Goal: Transaction & Acquisition: Purchase product/service

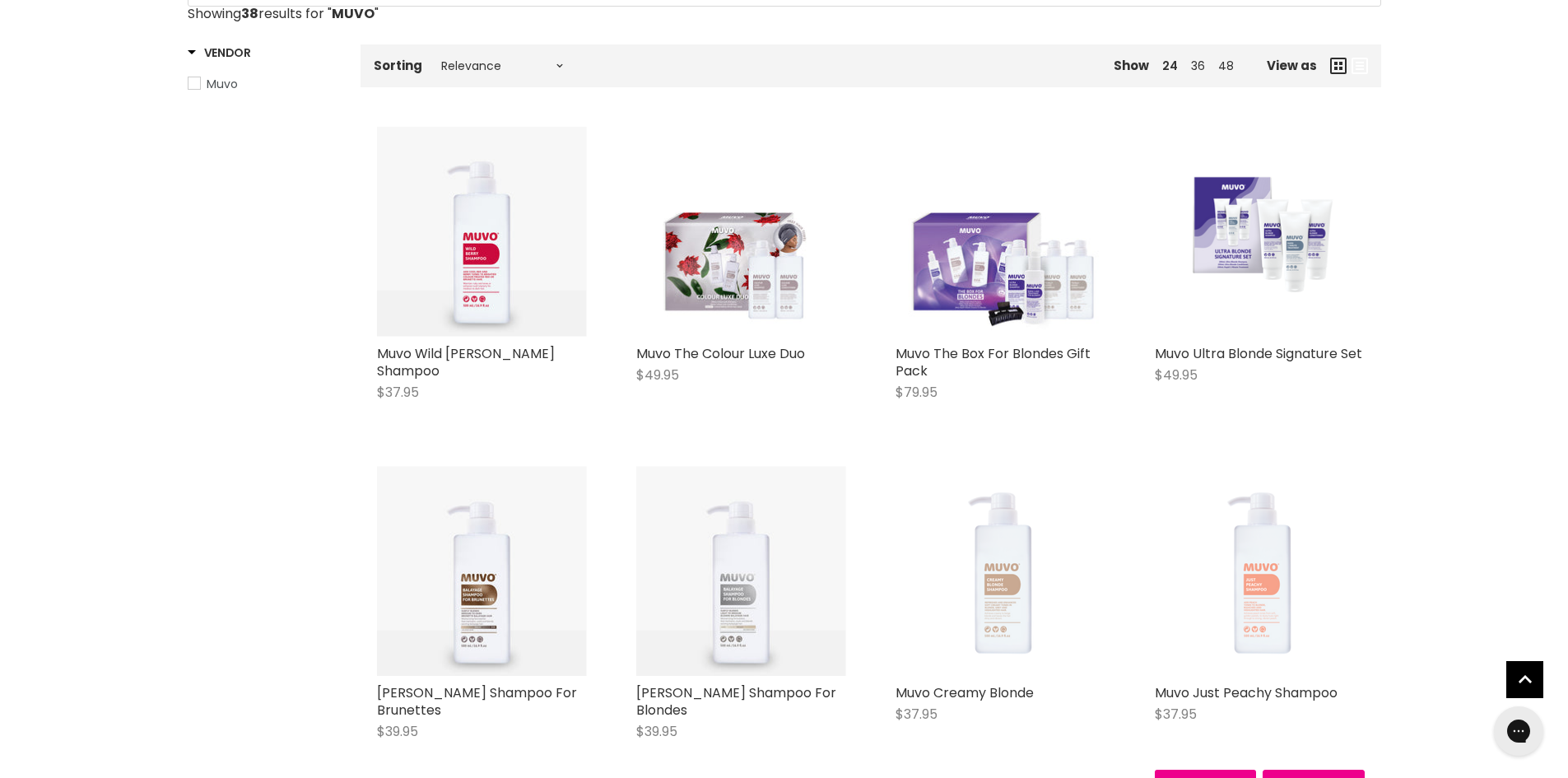
scroll to position [329, 0]
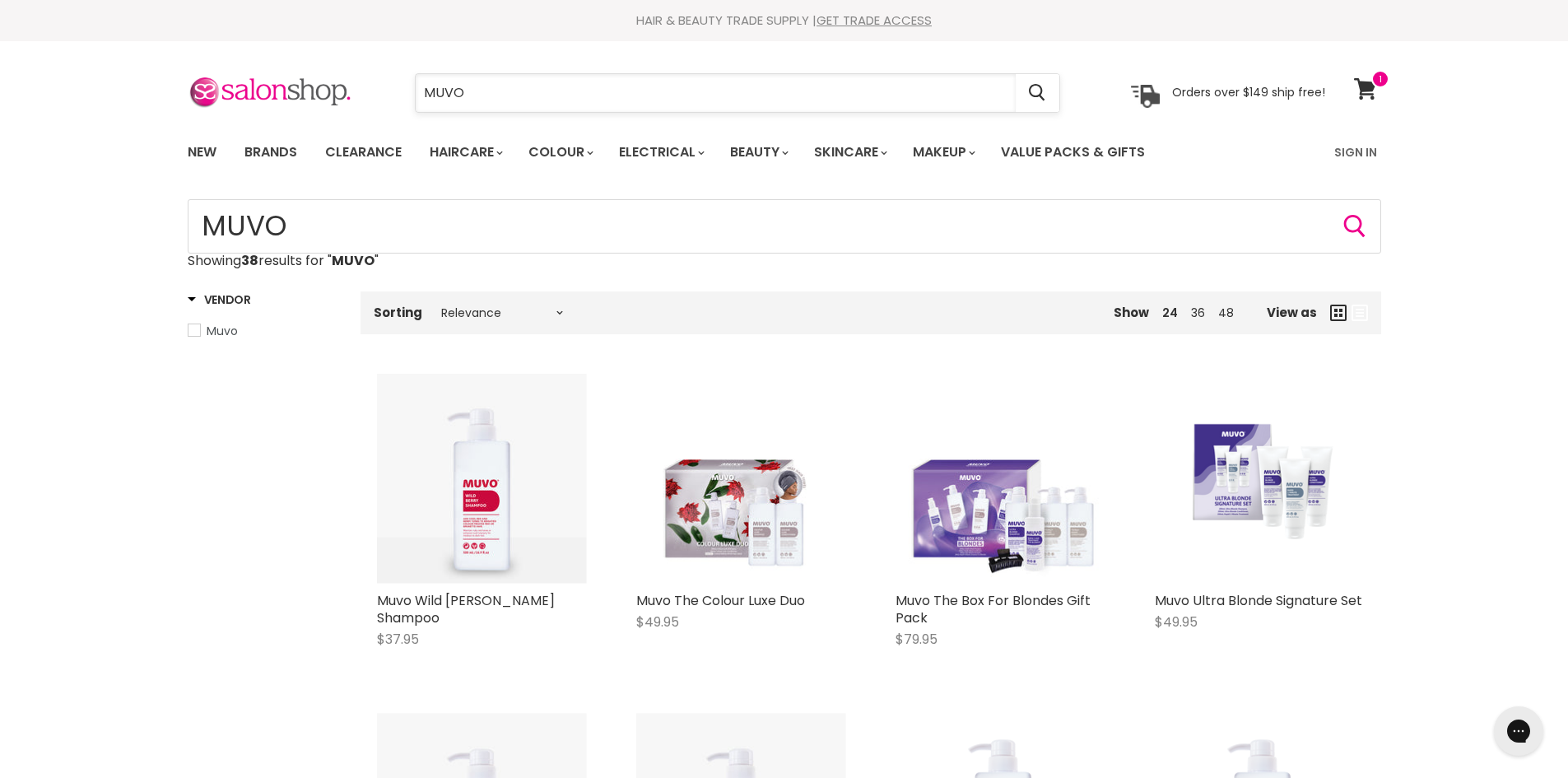
click at [522, 103] on input "MUVO" at bounding box center [716, 92] width 600 height 38
type input "M"
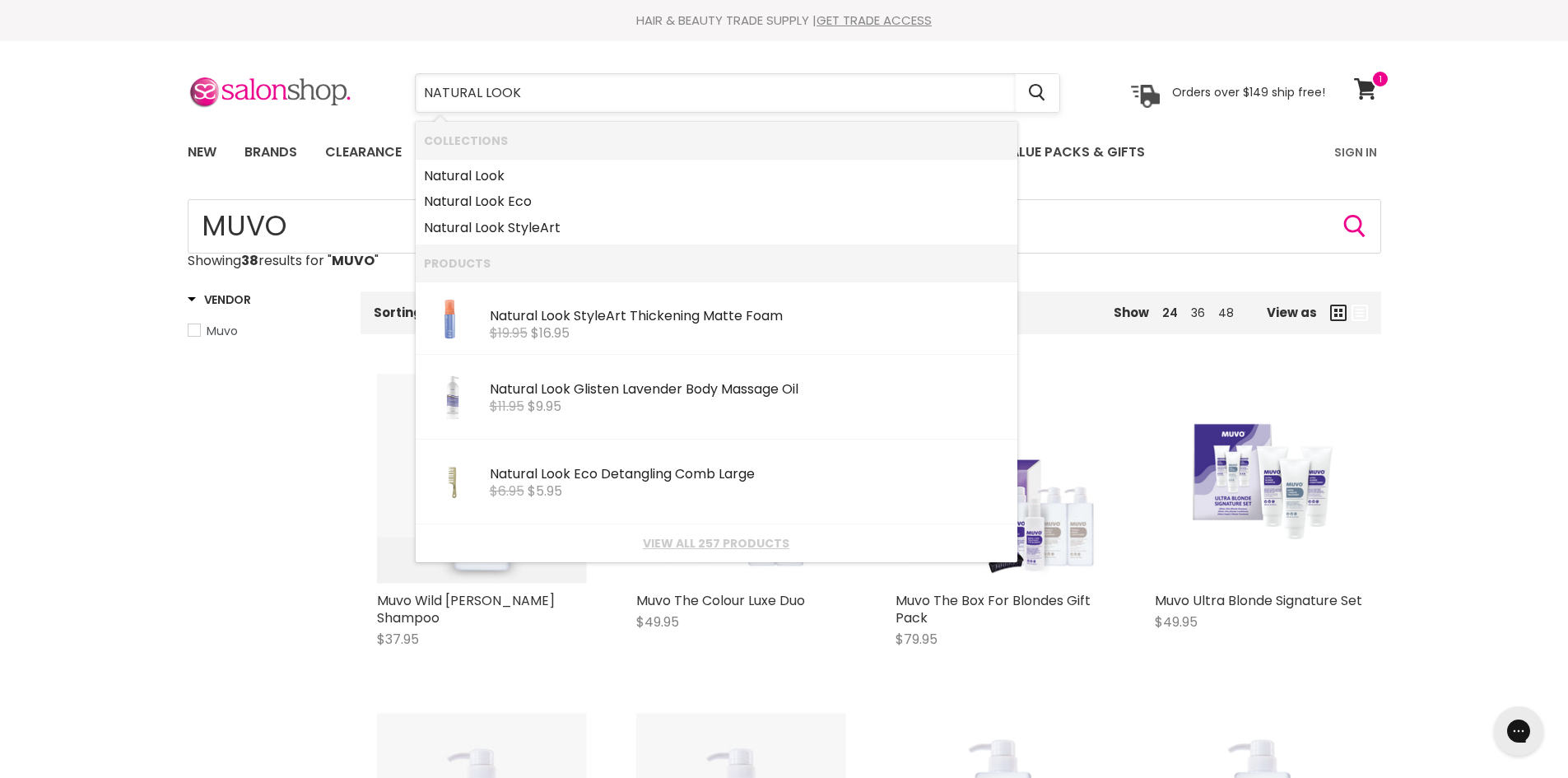
type input "NATURAL LOOKS"
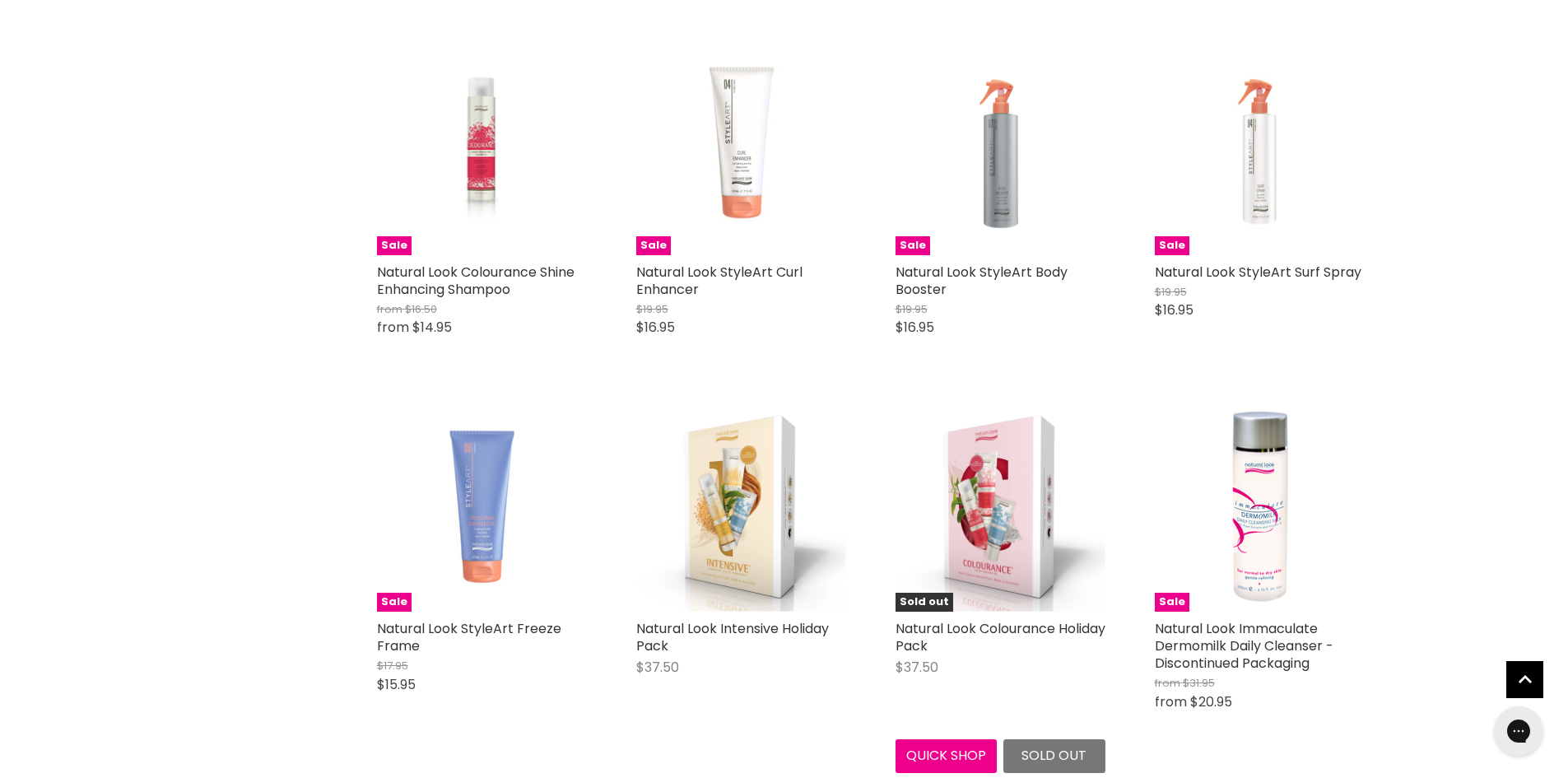
scroll to position [3375, 0]
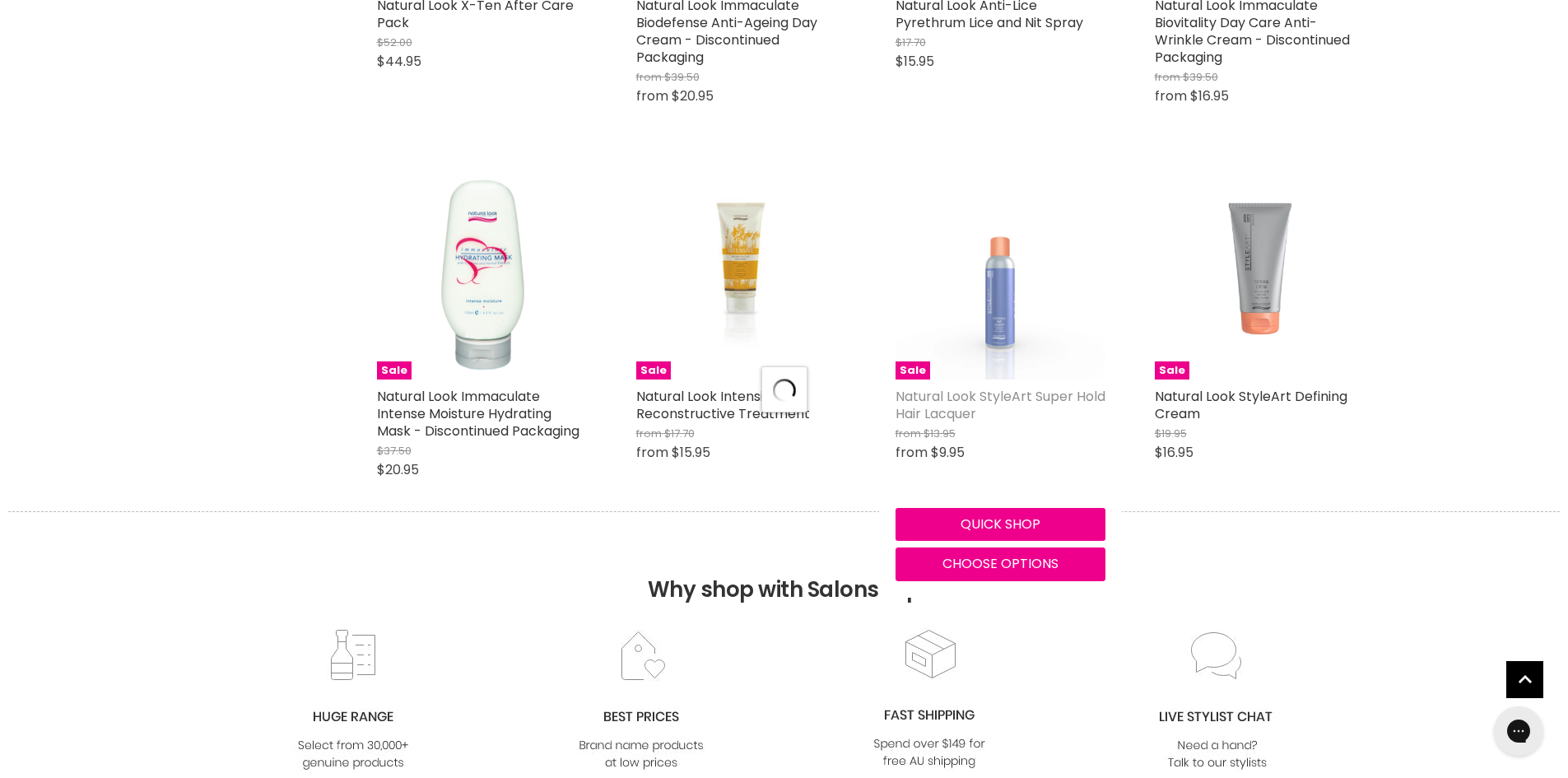
scroll to position [6502, 0]
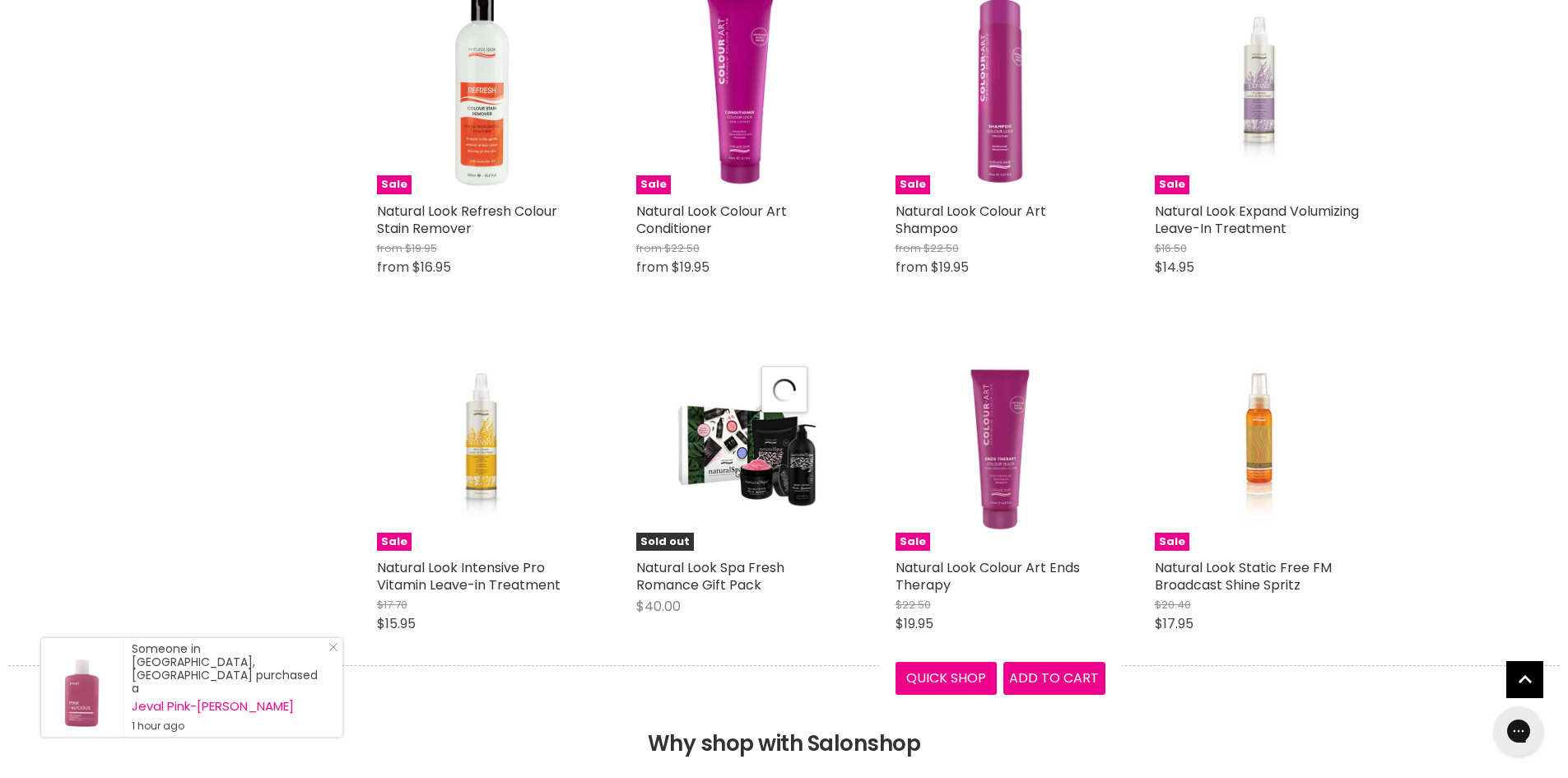
scroll to position [8889, 0]
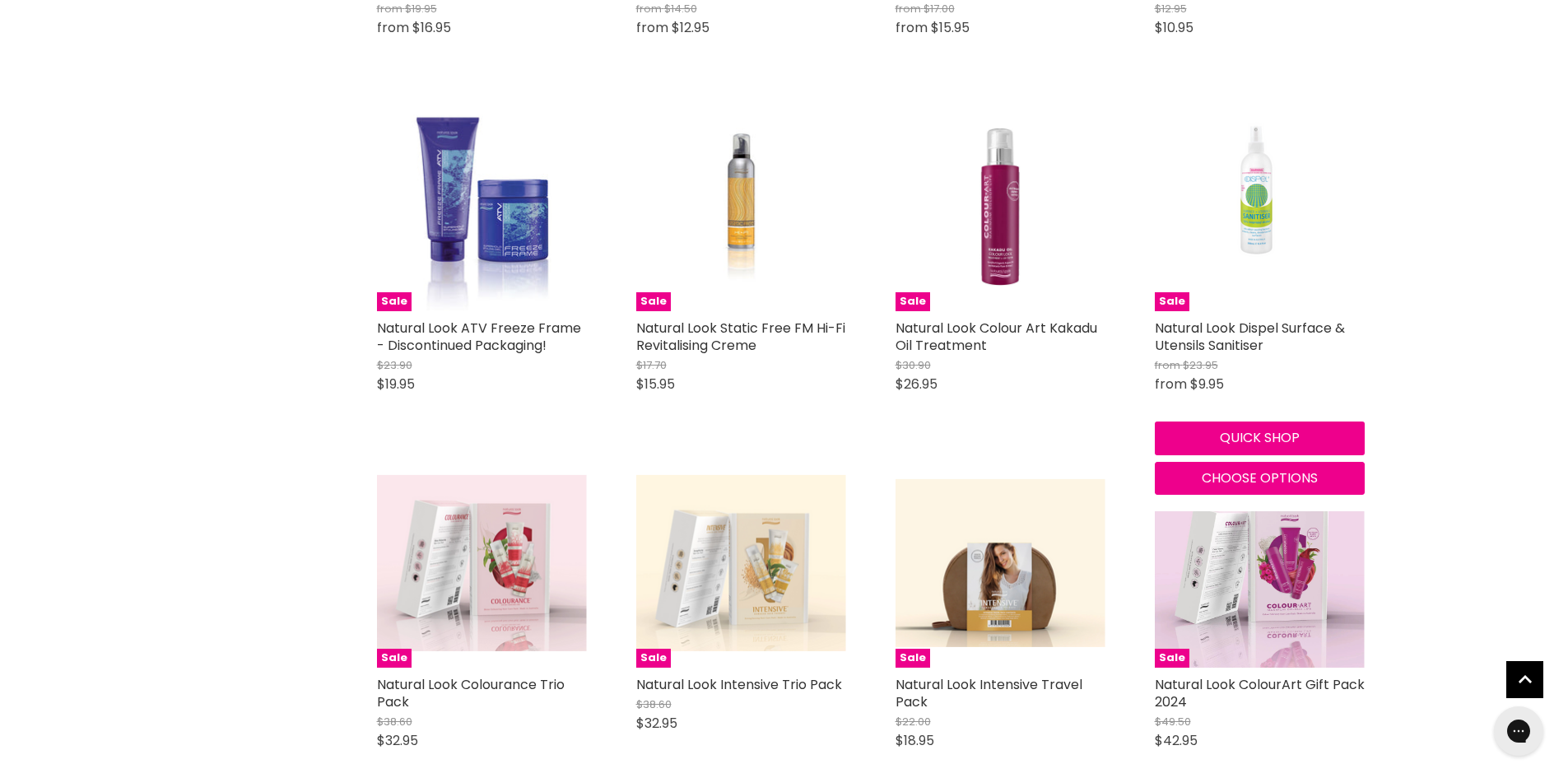
scroll to position [13005, 0]
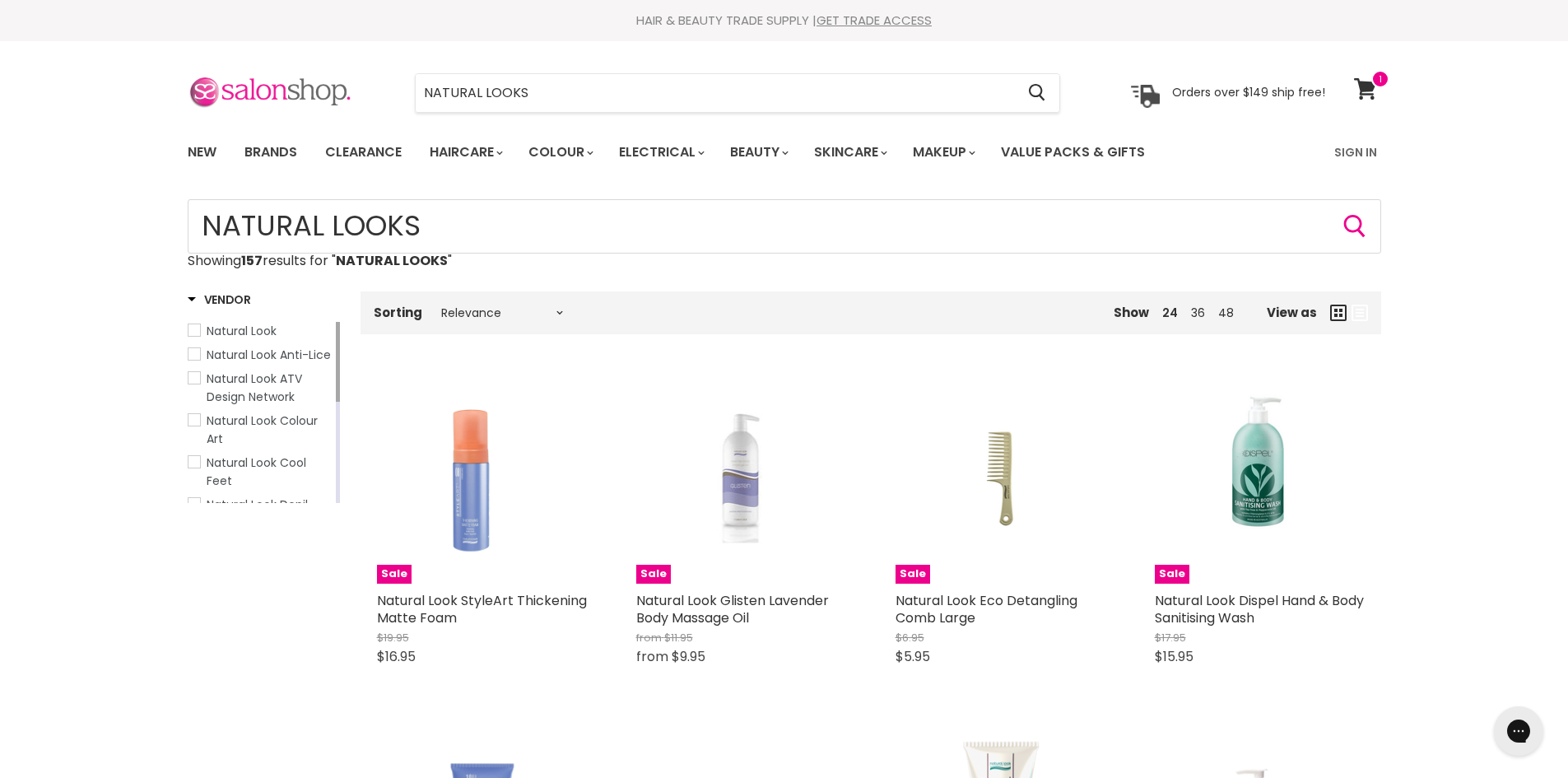
click at [312, 88] on img at bounding box center [270, 93] width 165 height 35
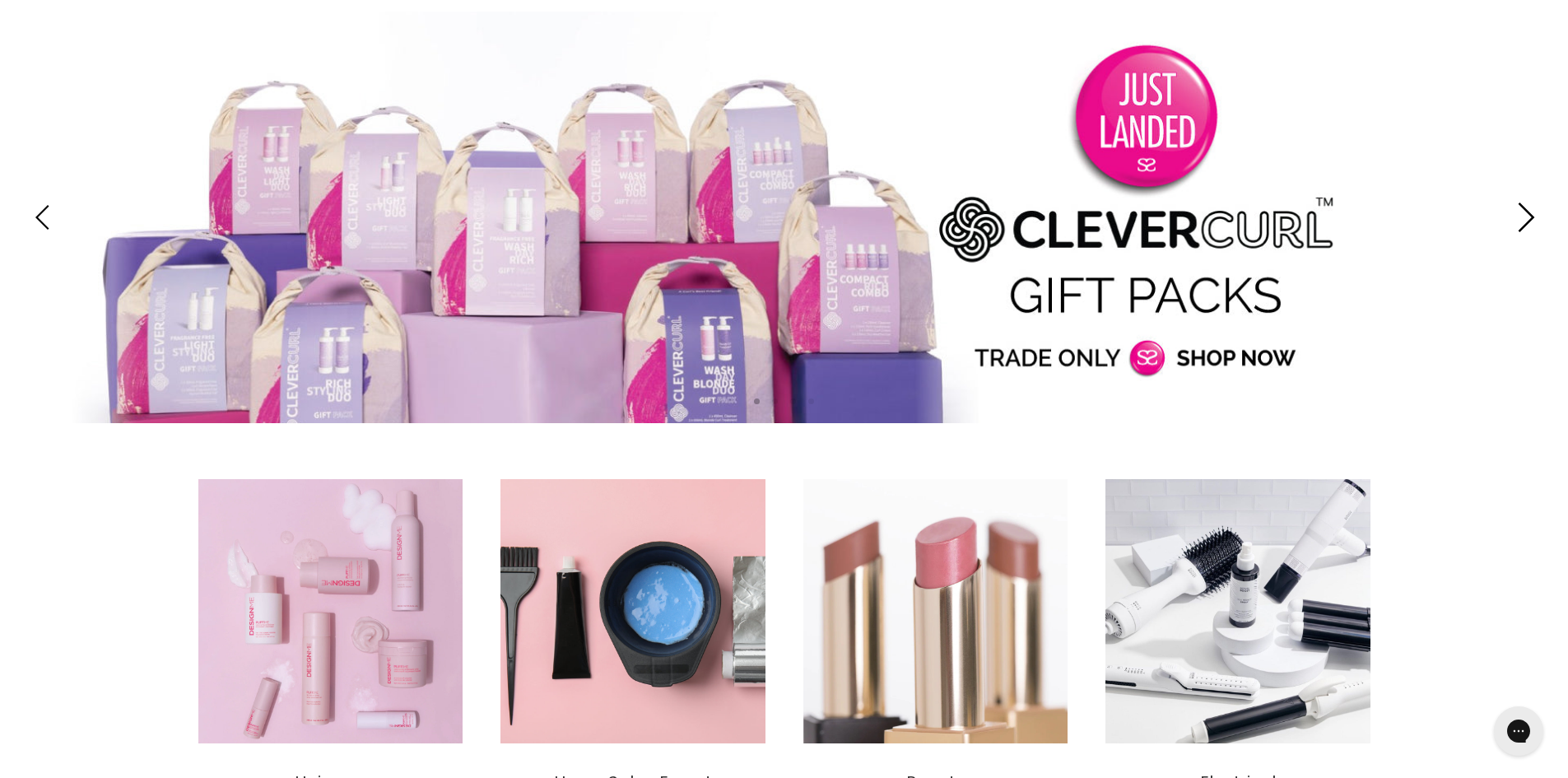
click at [1532, 207] on icon "Next" at bounding box center [1523, 217] width 30 height 30
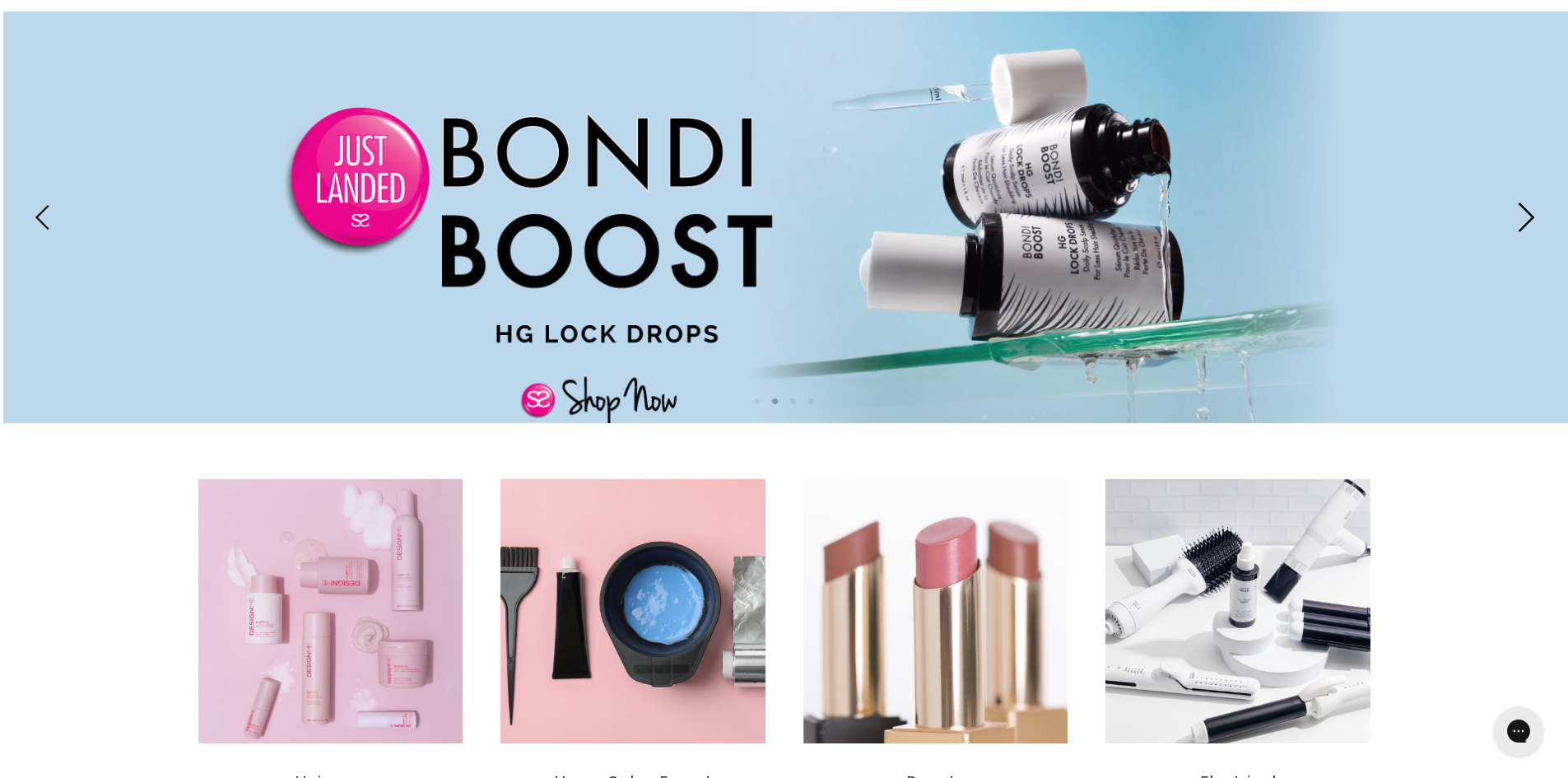
click at [1532, 207] on icon "Next" at bounding box center [1523, 217] width 30 height 30
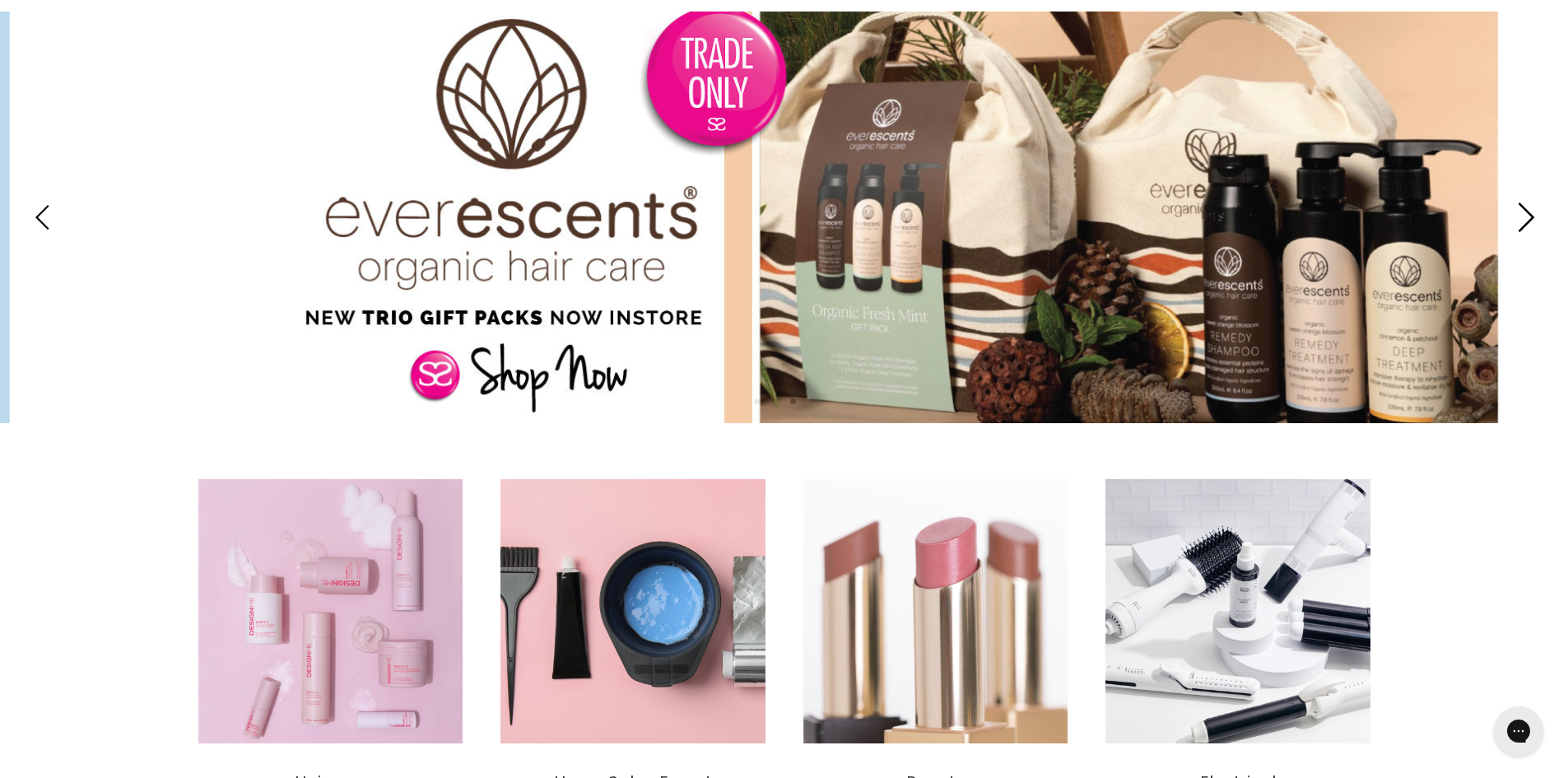
click at [1532, 207] on icon "Next" at bounding box center [1523, 217] width 30 height 30
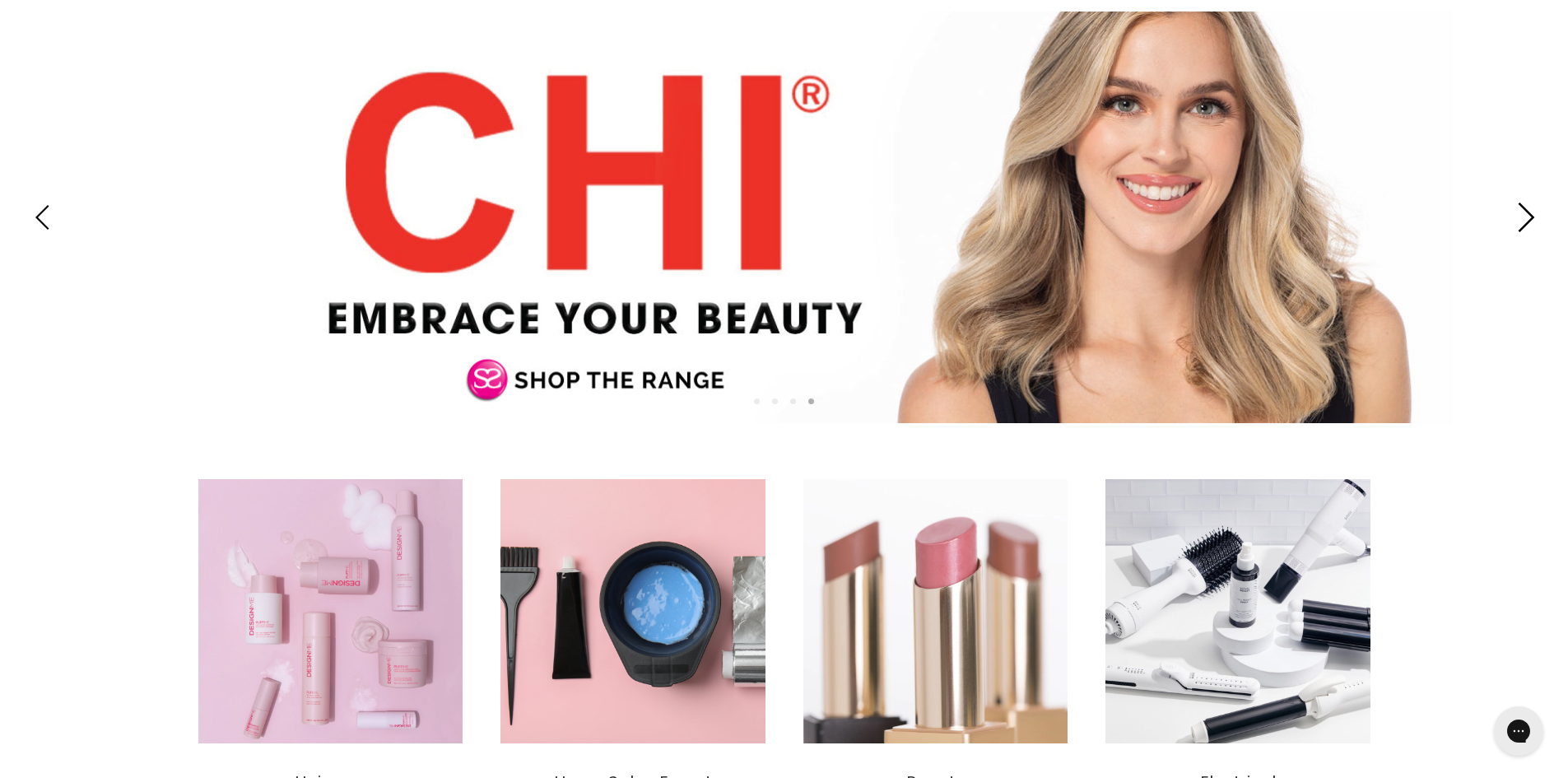
click at [1532, 207] on icon "Next" at bounding box center [1523, 217] width 30 height 30
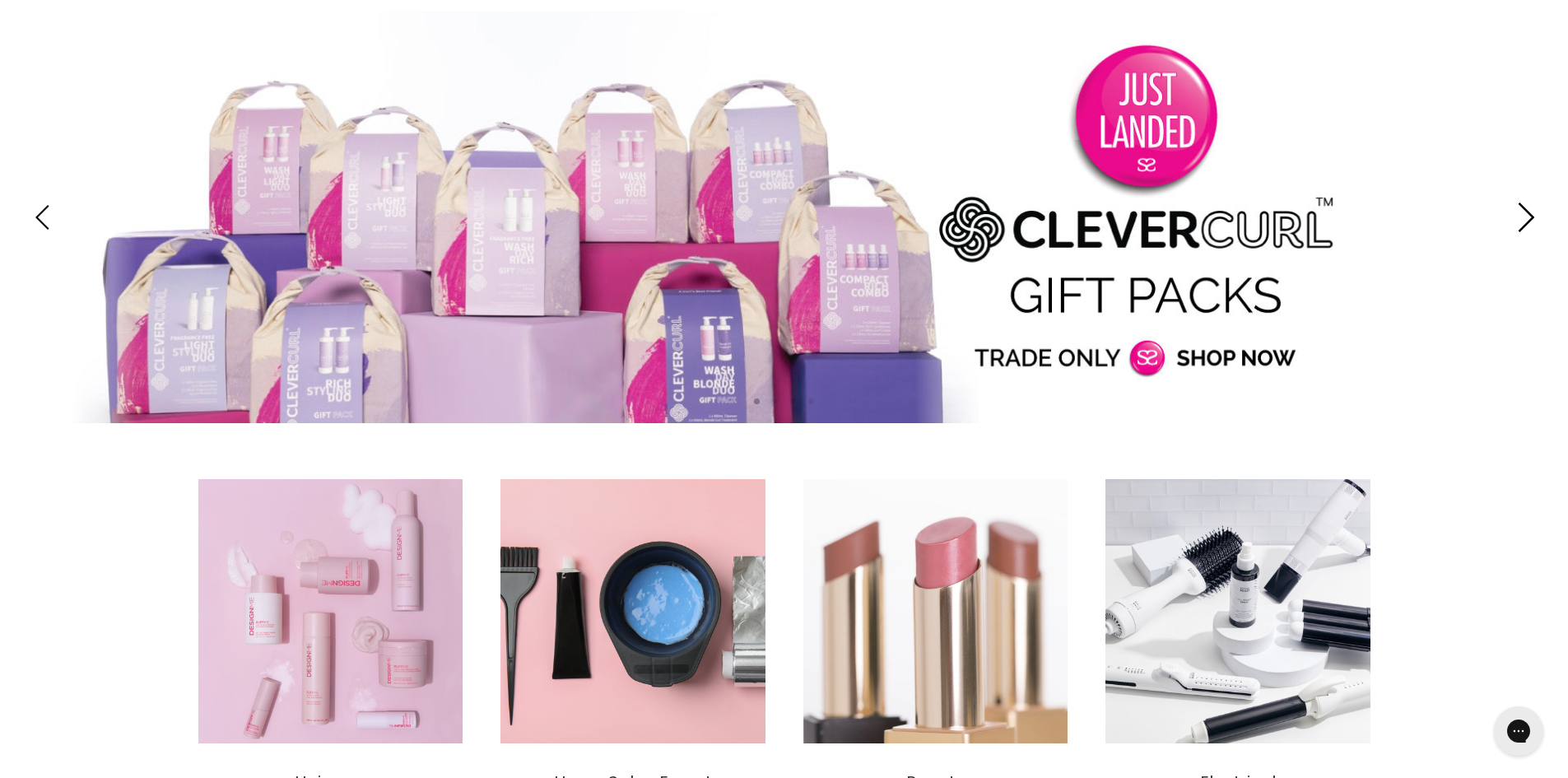
click at [1532, 207] on icon "Next" at bounding box center [1523, 217] width 30 height 30
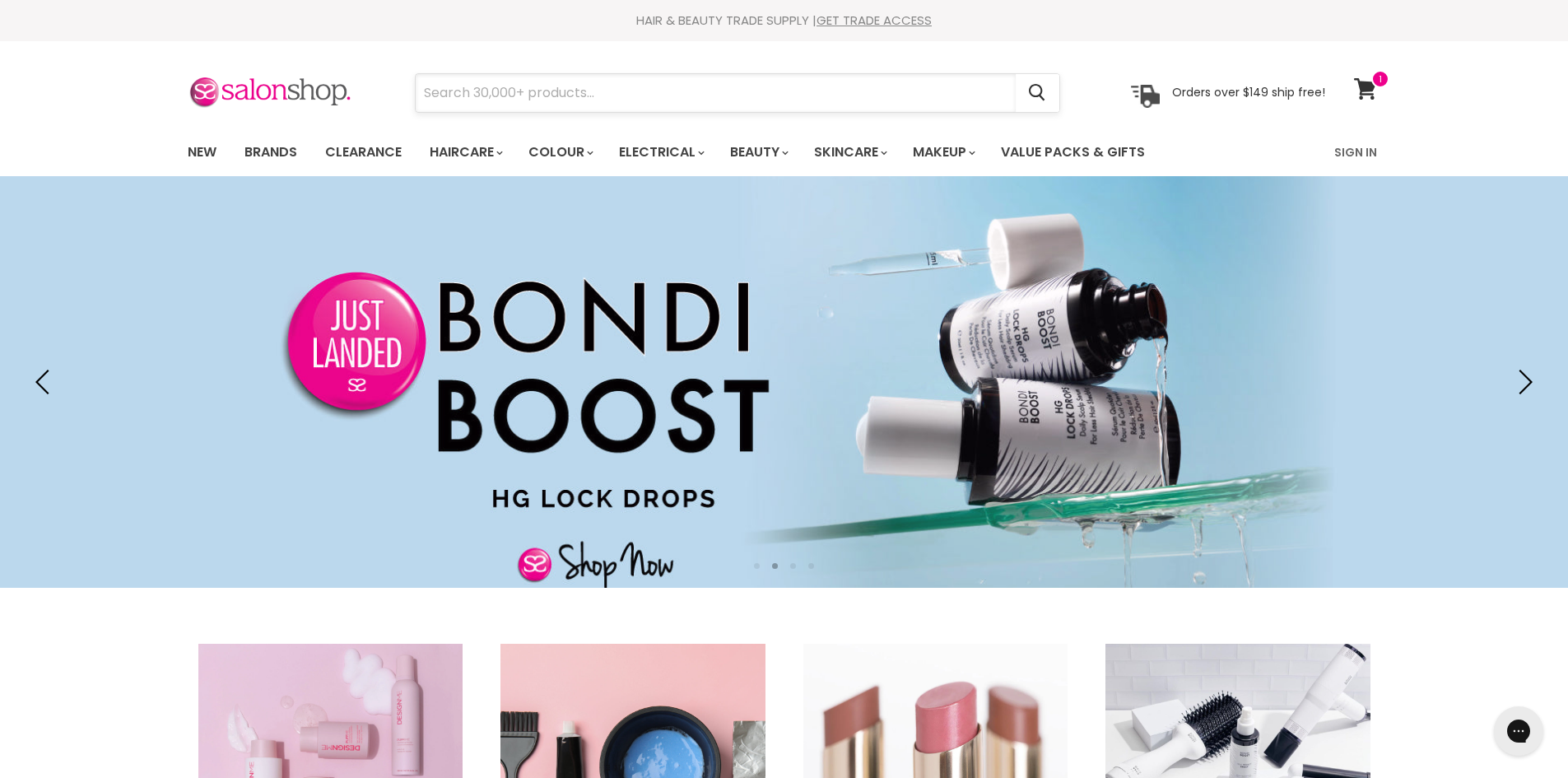
click at [665, 85] on input "Search" at bounding box center [716, 92] width 600 height 38
type input "PACKS"
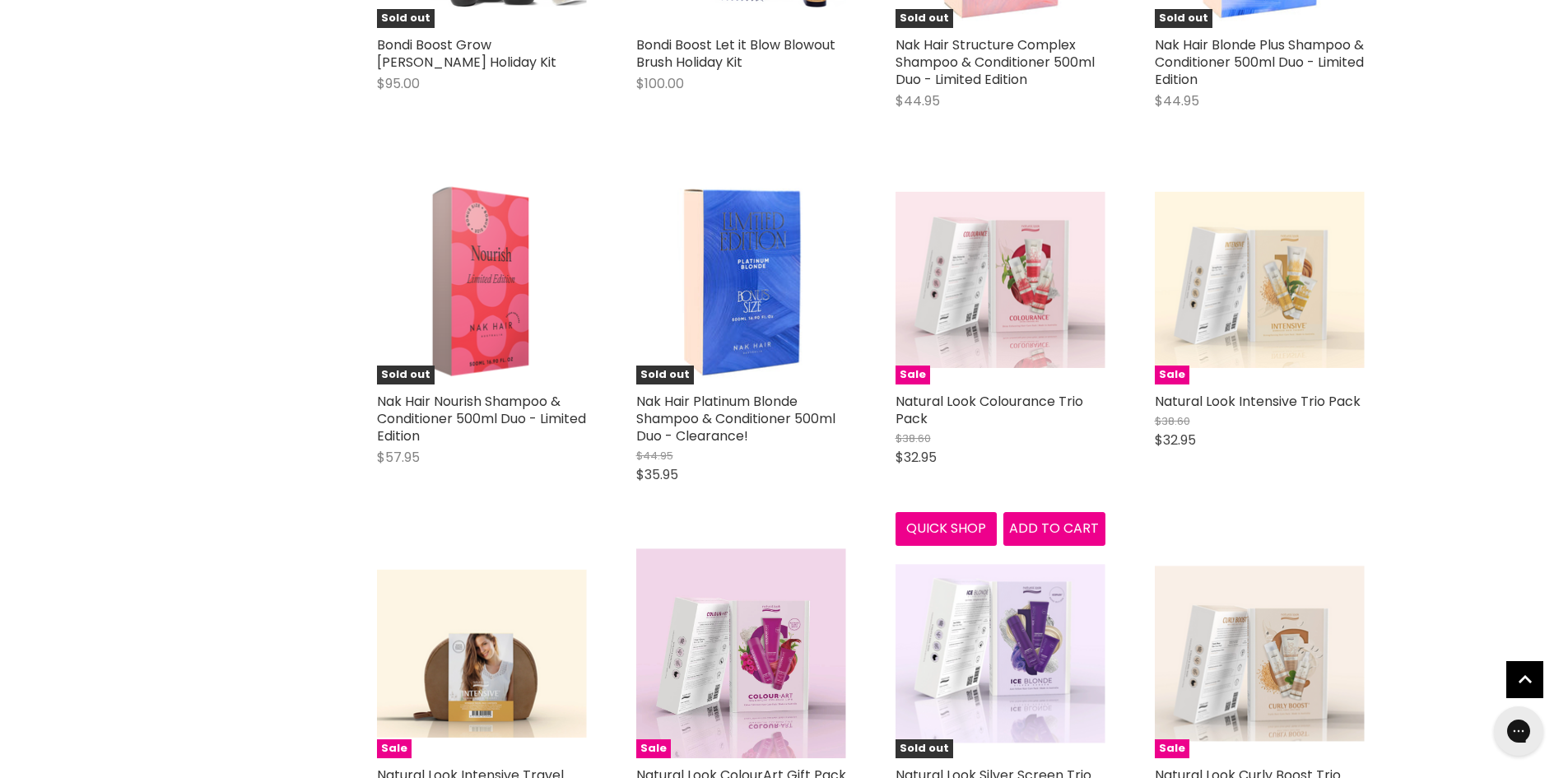
scroll to position [1482, 0]
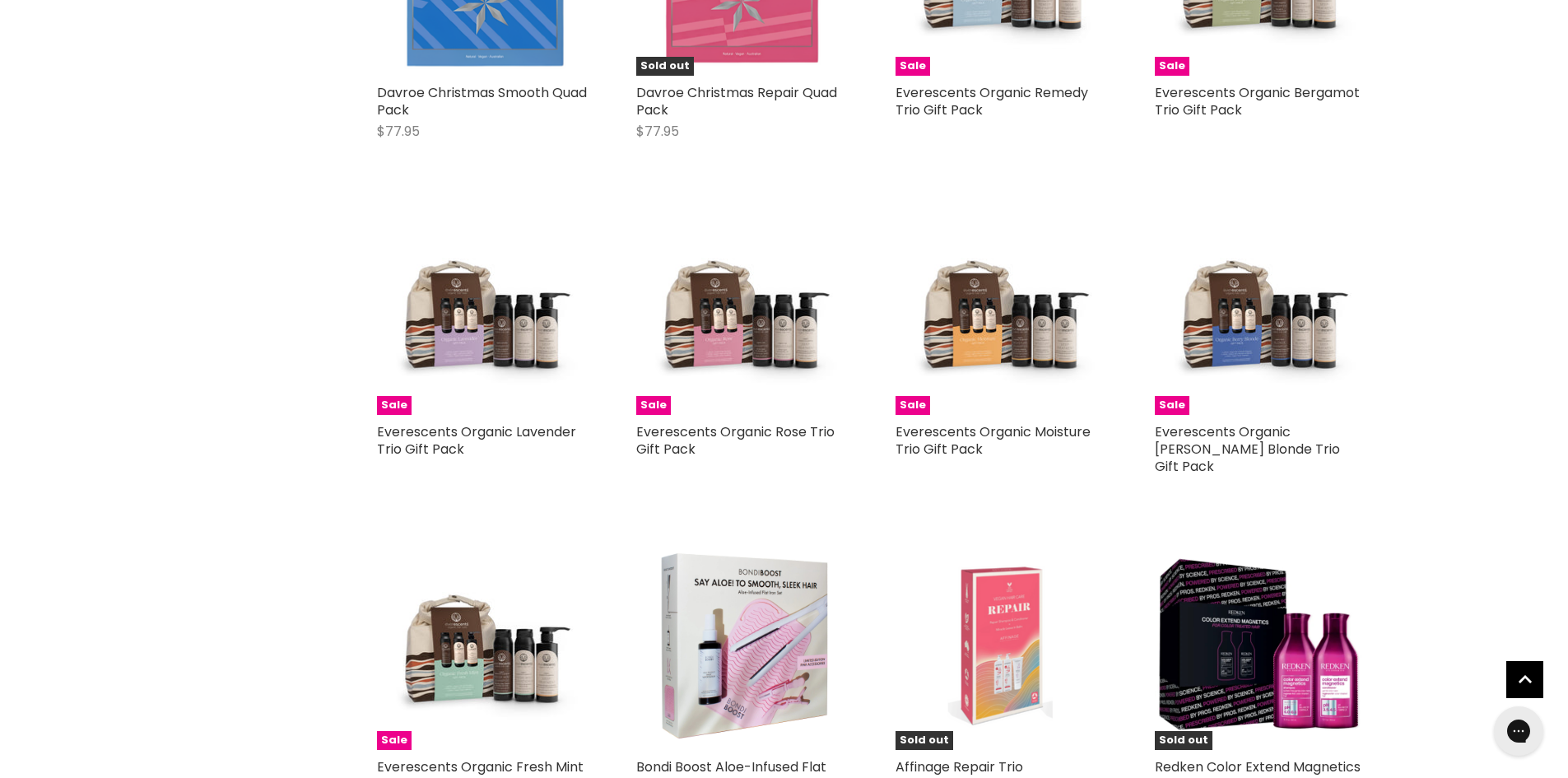
scroll to position [3540, 0]
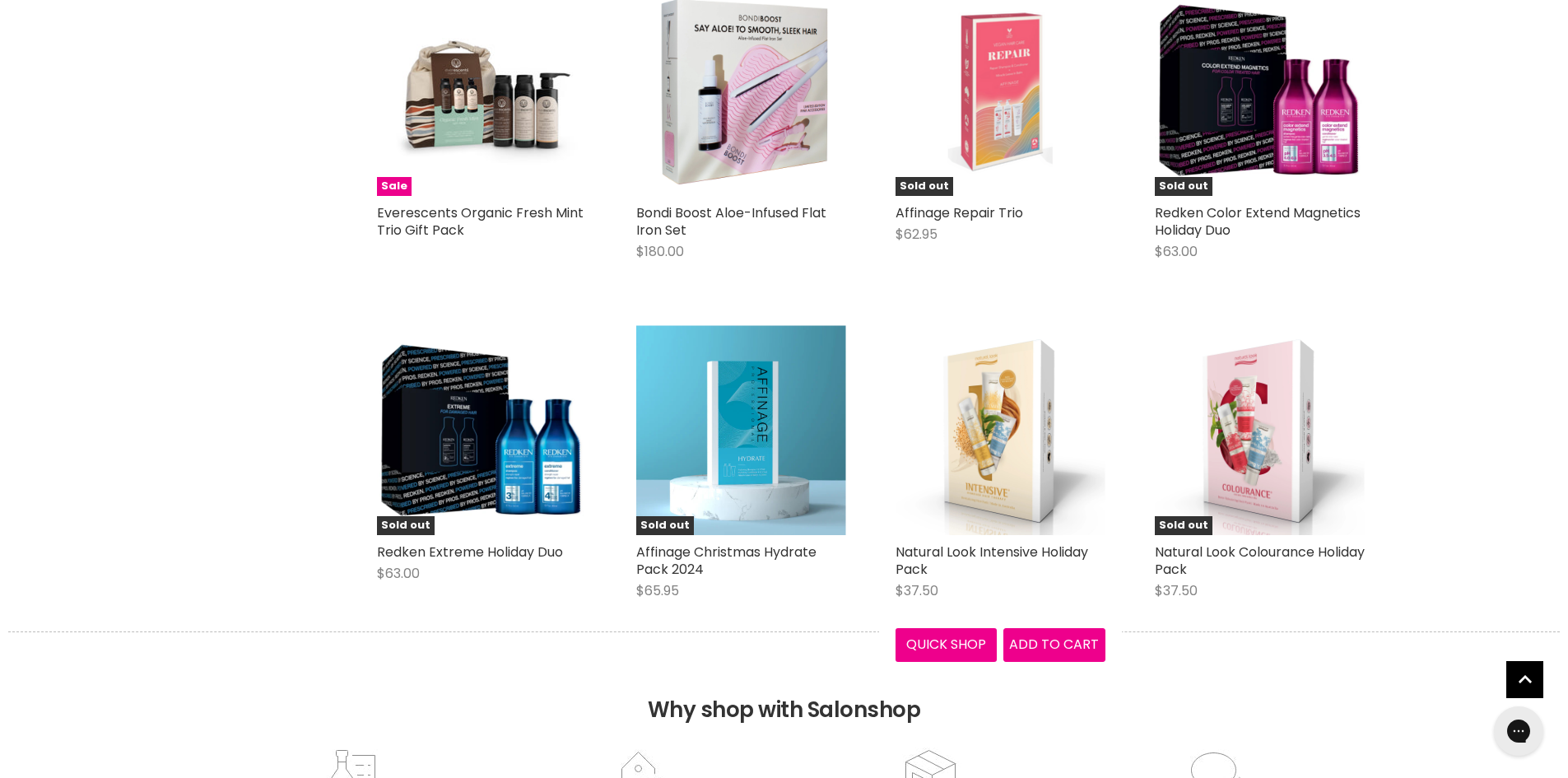
scroll to position [3869, 0]
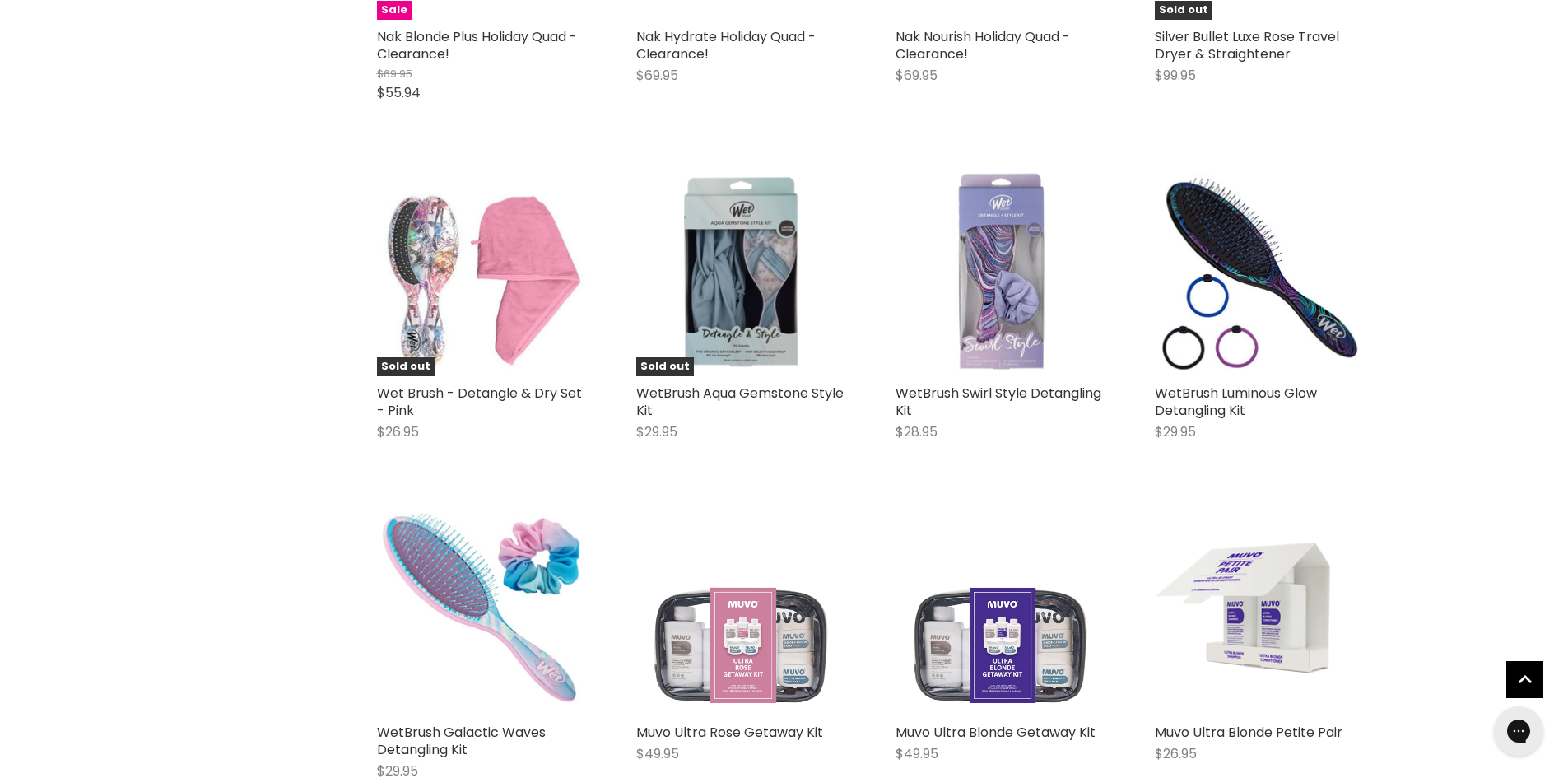
scroll to position [6750, 0]
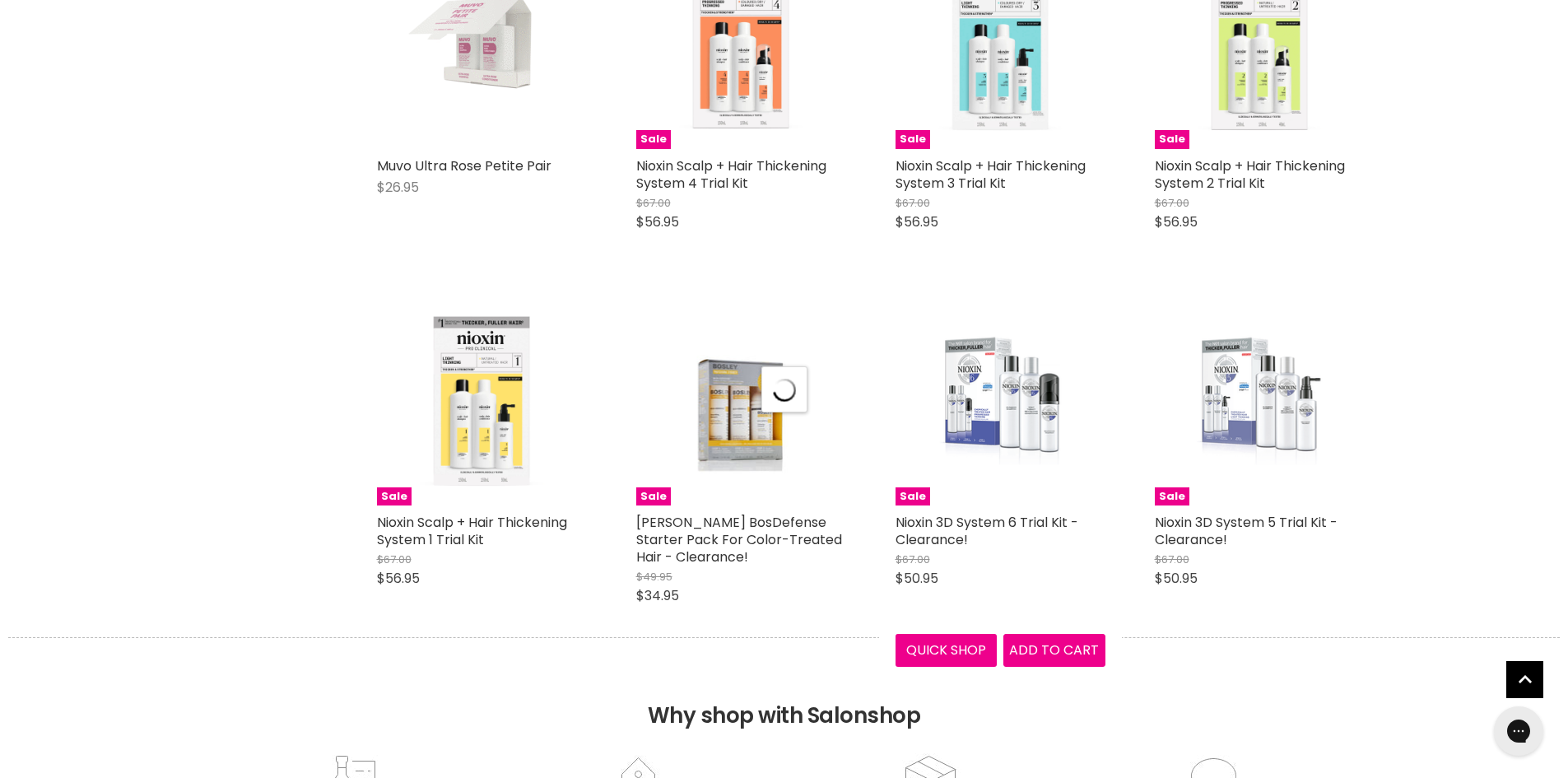
scroll to position [7984, 0]
